Goal: Information Seeking & Learning: Check status

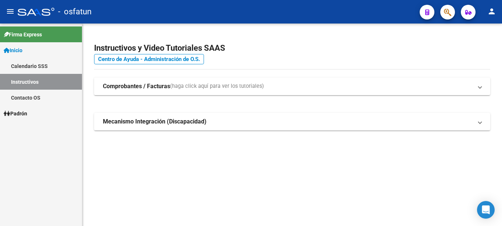
click at [27, 112] on span "Padrón" at bounding box center [16, 113] width 24 height 8
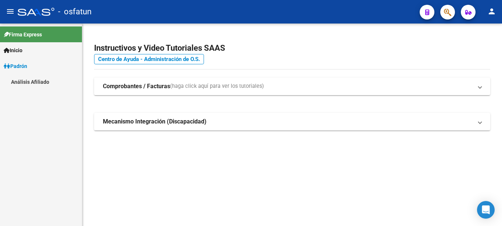
click at [46, 80] on link "Análisis Afiliado" at bounding box center [41, 82] width 82 height 16
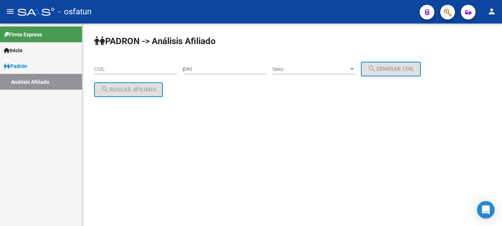
click at [144, 64] on div "CUIL" at bounding box center [135, 67] width 83 height 15
click at [119, 68] on input "27-33502778" at bounding box center [135, 69] width 83 height 6
drag, startPoint x: 144, startPoint y: 71, endPoint x: 78, endPoint y: 73, distance: 65.4
click at [94, 72] on input "27-33502277-8" at bounding box center [135, 69] width 83 height 6
type input "27-33502277-8"
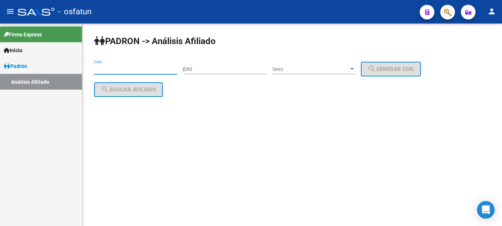
paste input "27-33550227-8"
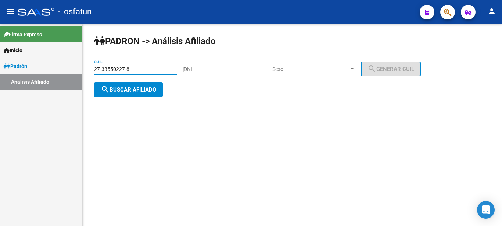
type input "27-33550227-8"
click at [139, 94] on button "search Buscar afiliado" at bounding box center [128, 89] width 69 height 15
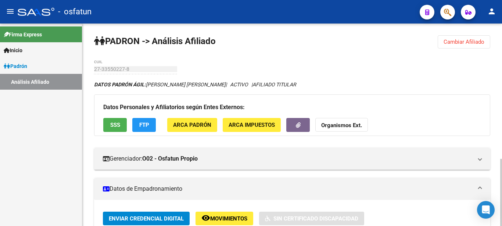
click at [337, 126] on strong "Organismos Ext." at bounding box center [341, 125] width 41 height 7
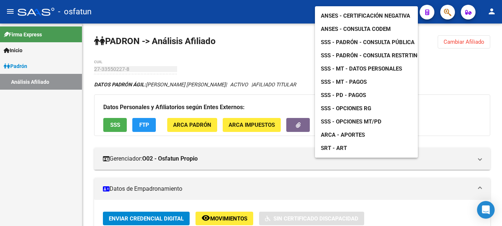
click at [349, 12] on span "ANSES - Certificación Negativa" at bounding box center [365, 15] width 89 height 7
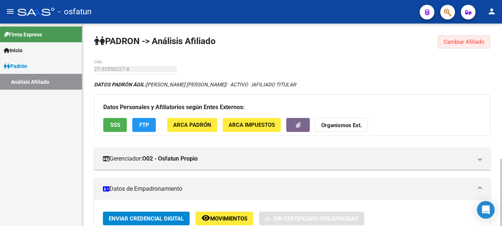
click at [461, 38] on button "Cambiar Afiliado" at bounding box center [464, 41] width 53 height 13
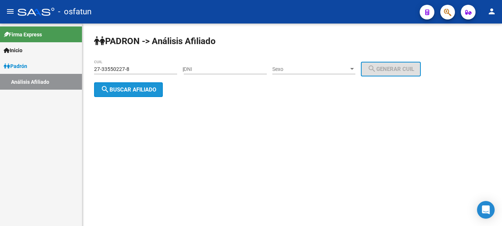
click at [140, 94] on button "search Buscar afiliado" at bounding box center [128, 89] width 69 height 15
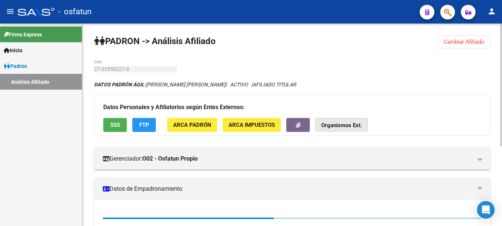
click at [328, 127] on strong "Organismos Ext." at bounding box center [341, 125] width 41 height 7
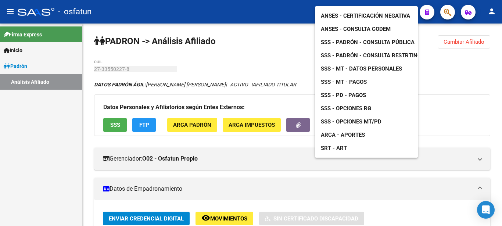
click at [346, 62] on link "SSS - MT - Datos Personales" at bounding box center [361, 68] width 93 height 13
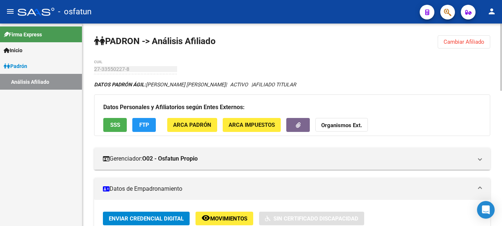
click at [359, 126] on strong "Organismos Ext." at bounding box center [341, 125] width 41 height 7
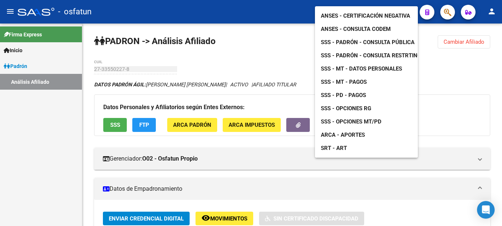
click at [347, 79] on span "SSS - MT - Pagos" at bounding box center [344, 82] width 46 height 7
